Goal: Task Accomplishment & Management: Use online tool/utility

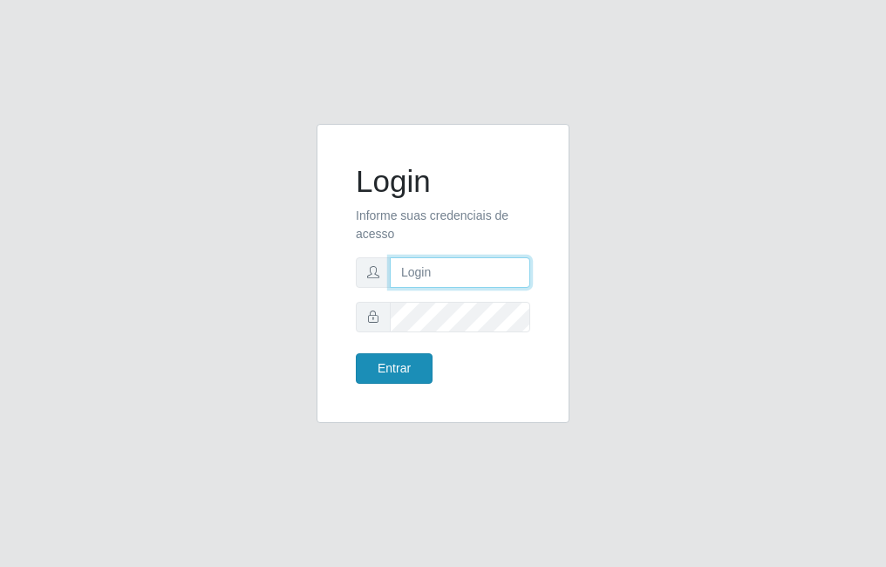
type input "raiane@B7"
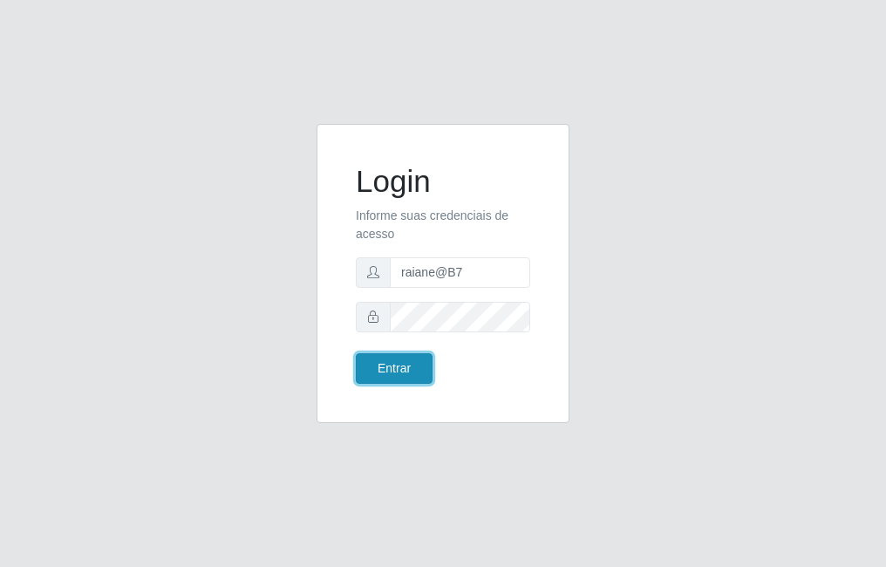
click at [392, 360] on button "Entrar" at bounding box center [394, 368] width 77 height 31
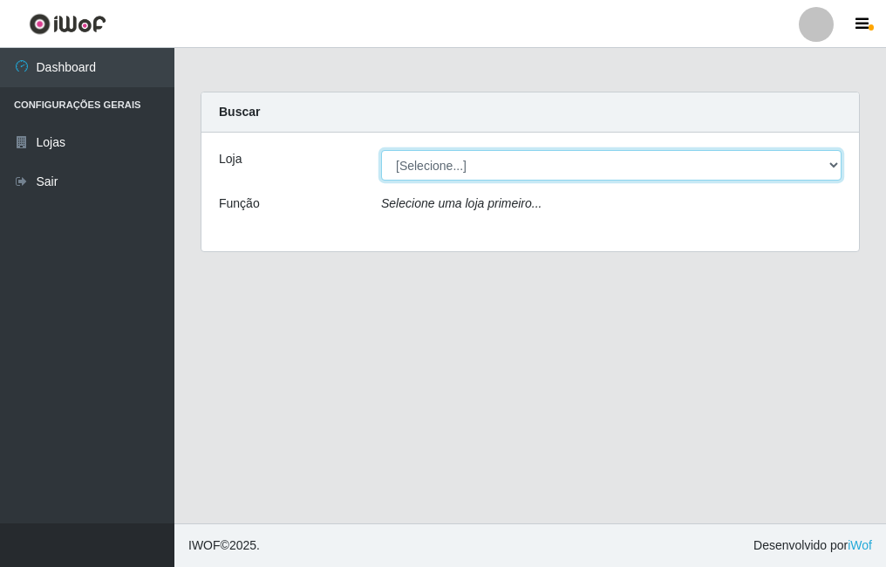
click at [748, 154] on select "[Selecione...] Bemais Supermercados - B7 Oitizeiro" at bounding box center [611, 165] width 460 height 31
select select "411"
click at [381, 150] on select "[Selecione...] Bemais Supermercados - B7 Oitizeiro" at bounding box center [611, 165] width 460 height 31
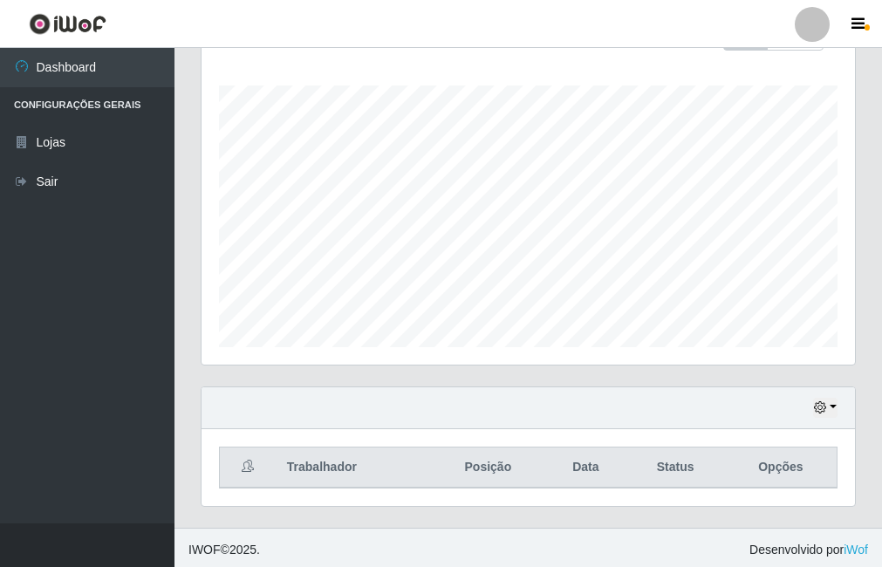
scroll to position [281, 0]
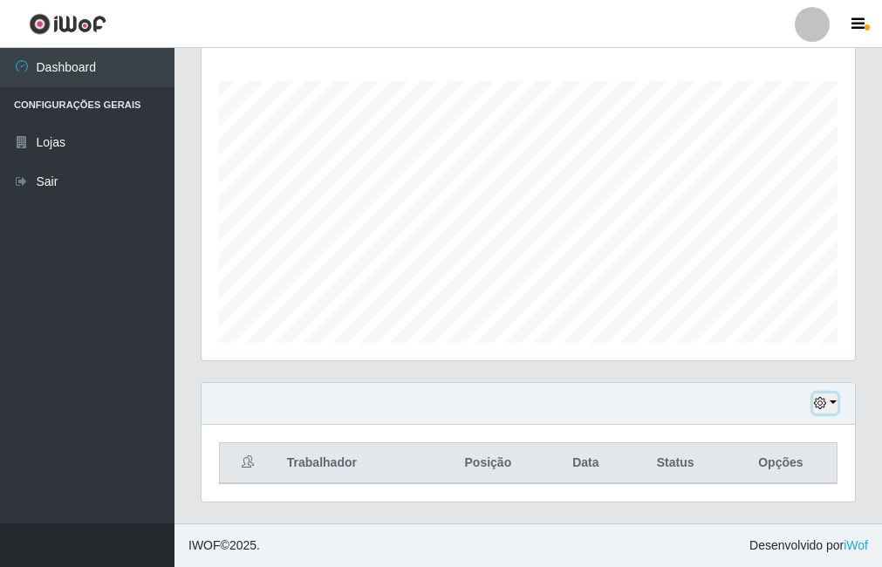
click at [828, 400] on button "button" at bounding box center [825, 403] width 24 height 20
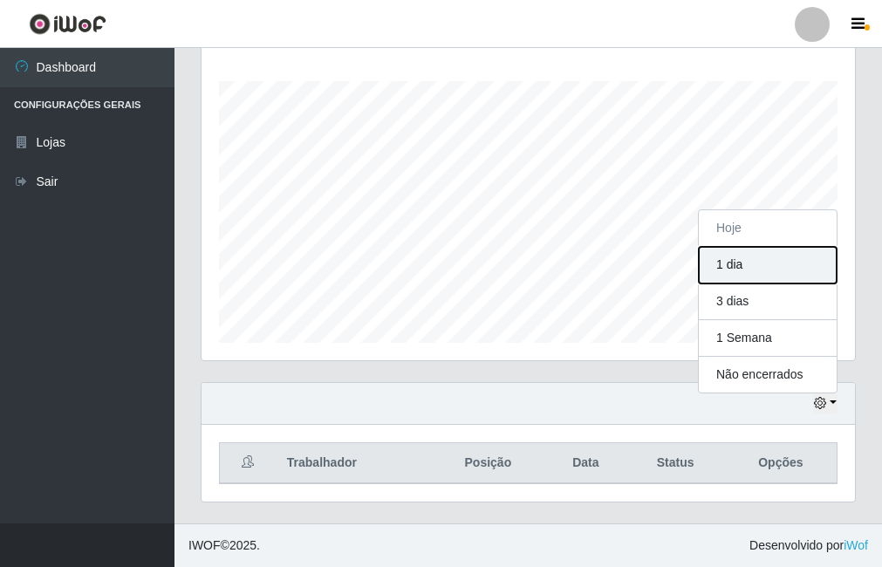
click at [725, 268] on button "1 dia" at bounding box center [767, 265] width 138 height 37
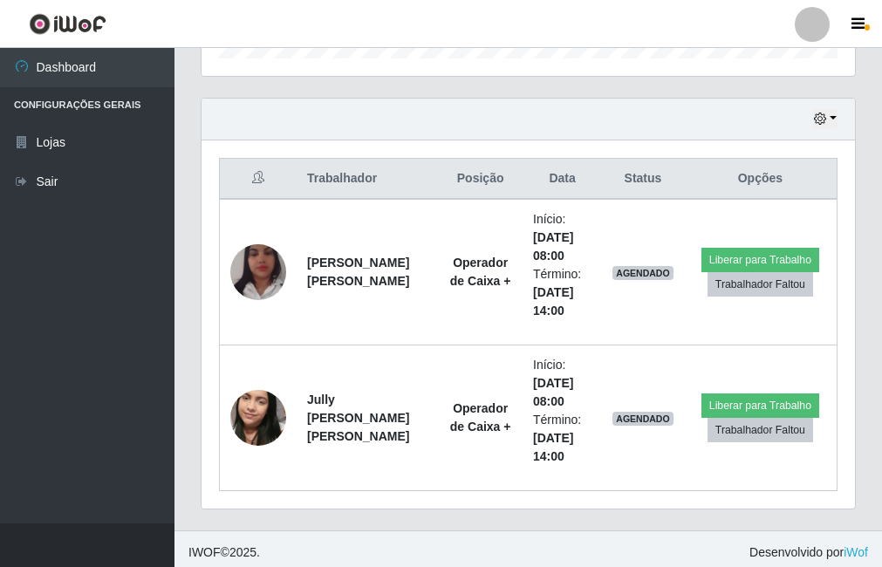
scroll to position [572, 0]
